Goal: Book appointment/travel/reservation

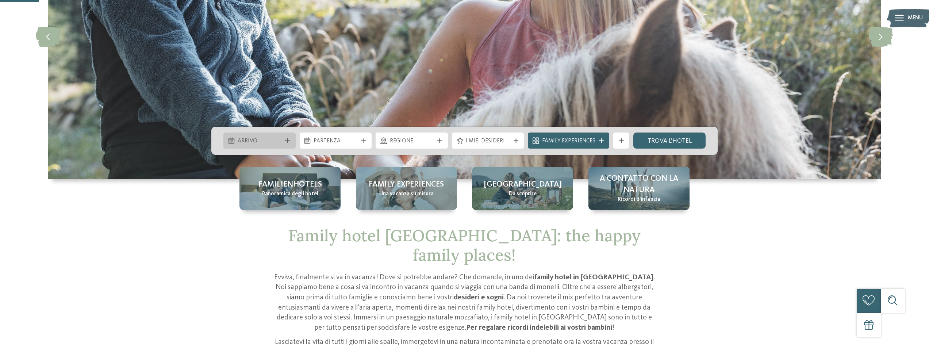
click at [286, 142] on icon at bounding box center [287, 140] width 5 height 5
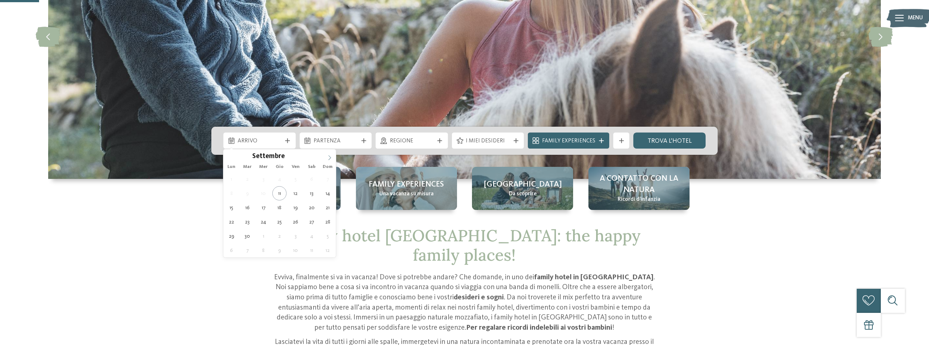
click at [329, 161] on span at bounding box center [329, 155] width 12 height 12
type div "[DATE]"
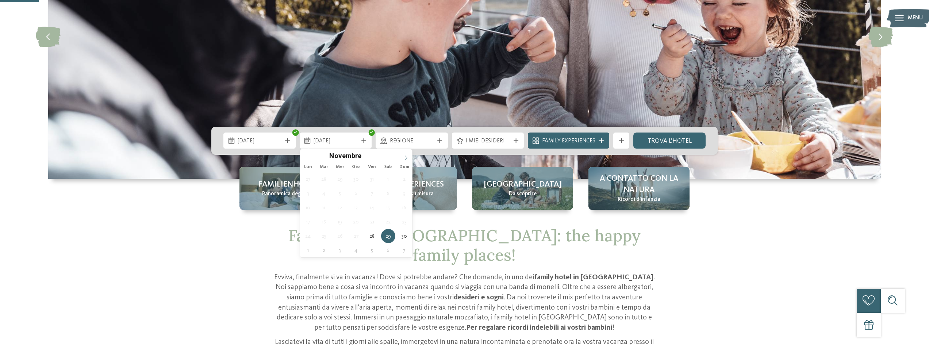
click at [403, 154] on span at bounding box center [406, 155] width 12 height 12
type div "[DATE]"
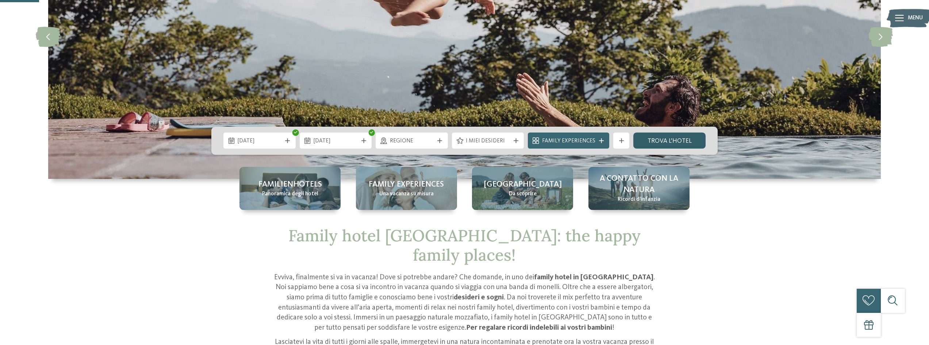
click at [662, 138] on link "trova l’hotel" at bounding box center [669, 140] width 72 height 16
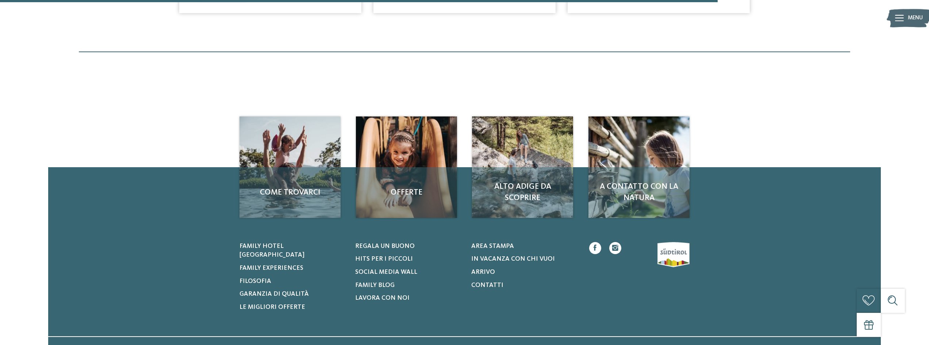
scroll to position [267, 0]
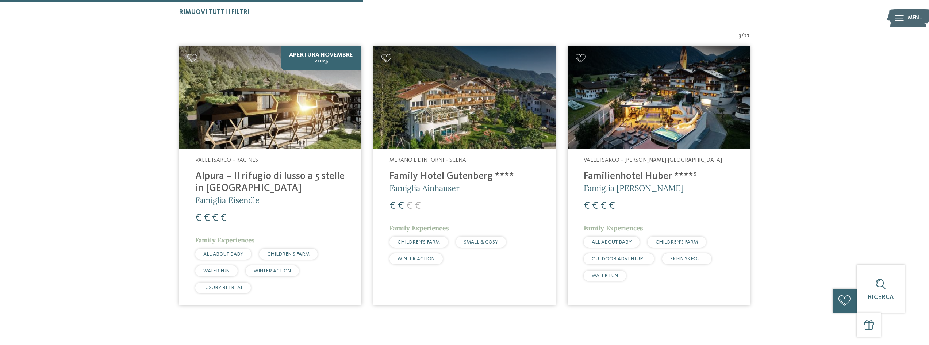
click at [250, 121] on img at bounding box center [270, 97] width 182 height 103
